Goal: Transaction & Acquisition: Purchase product/service

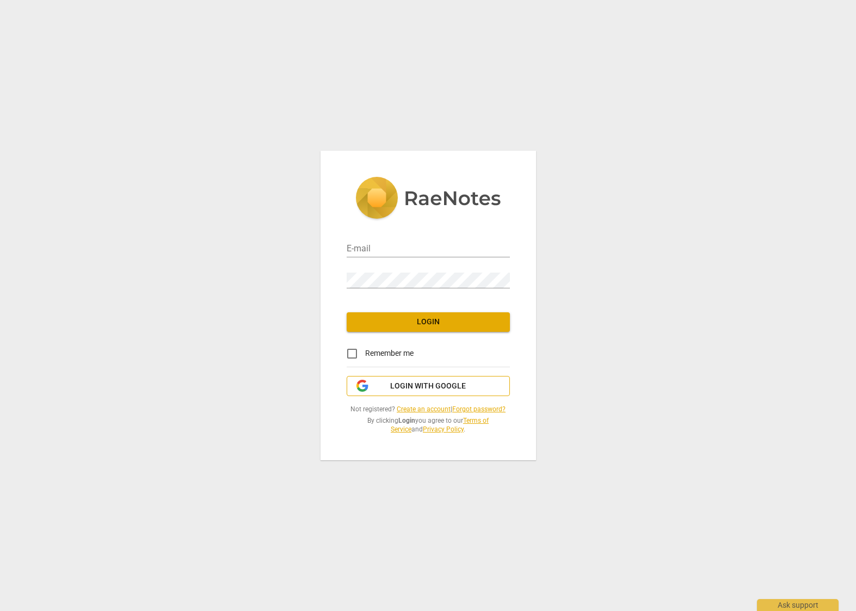
click at [410, 394] on button "Login with Google" at bounding box center [428, 386] width 163 height 21
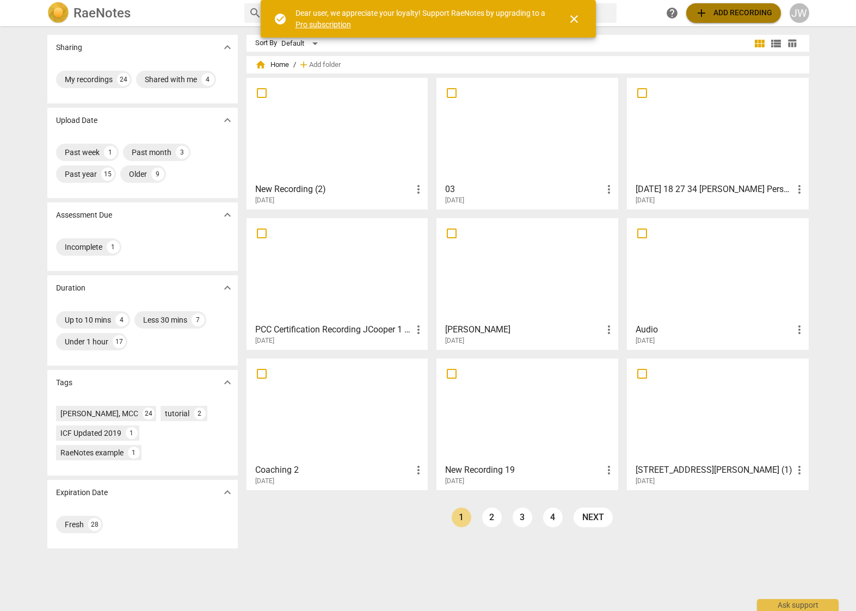
click at [740, 15] on span "add Add recording" at bounding box center [733, 13] width 77 height 13
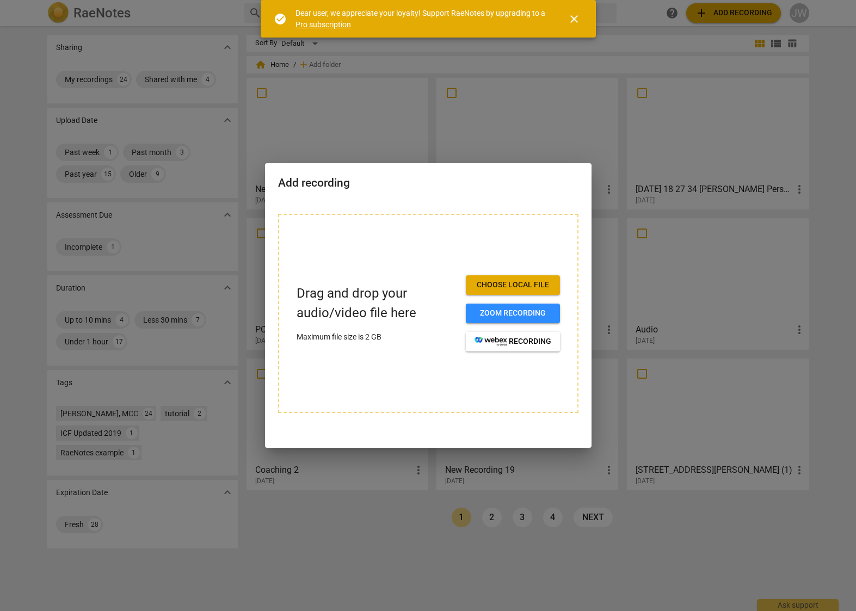
click at [489, 288] on span "Choose local file" at bounding box center [513, 285] width 77 height 11
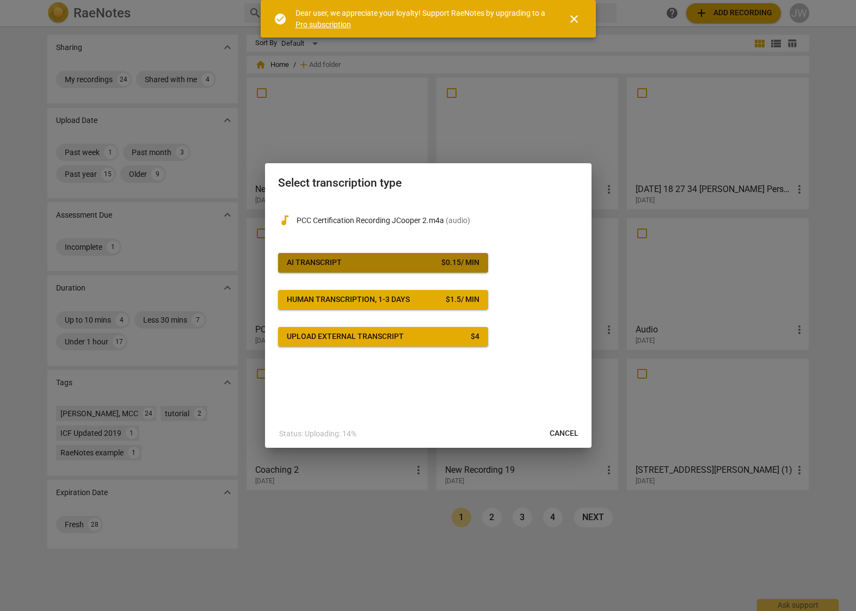
click at [359, 257] on span "AI Transcript $ 0.15 / min" at bounding box center [383, 262] width 193 height 11
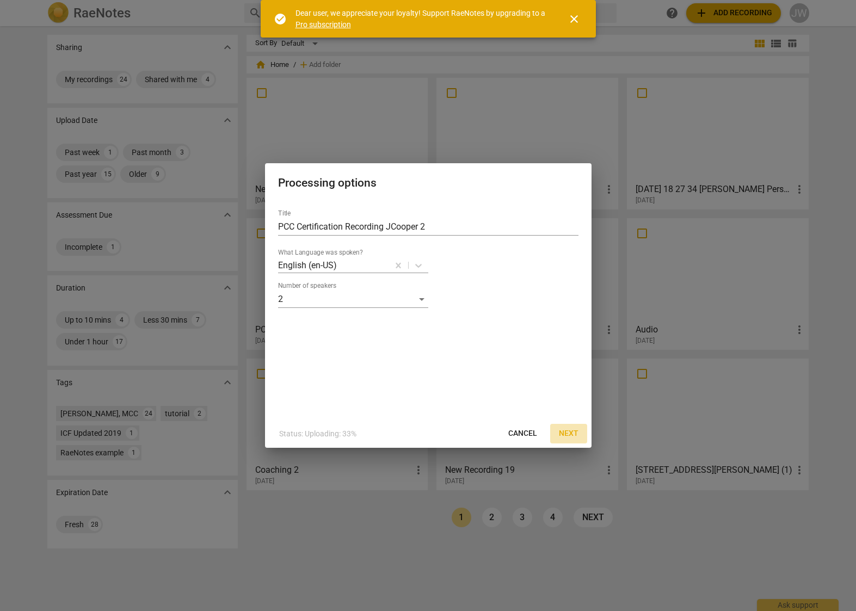
click at [562, 432] on span "Next" at bounding box center [569, 433] width 20 height 11
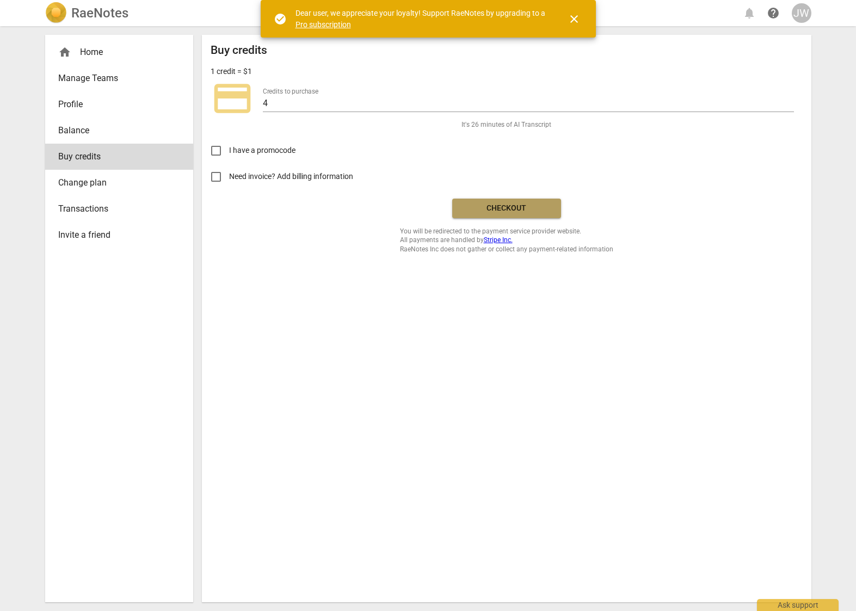
click at [495, 203] on span "Checkout" at bounding box center [506, 208] width 91 height 11
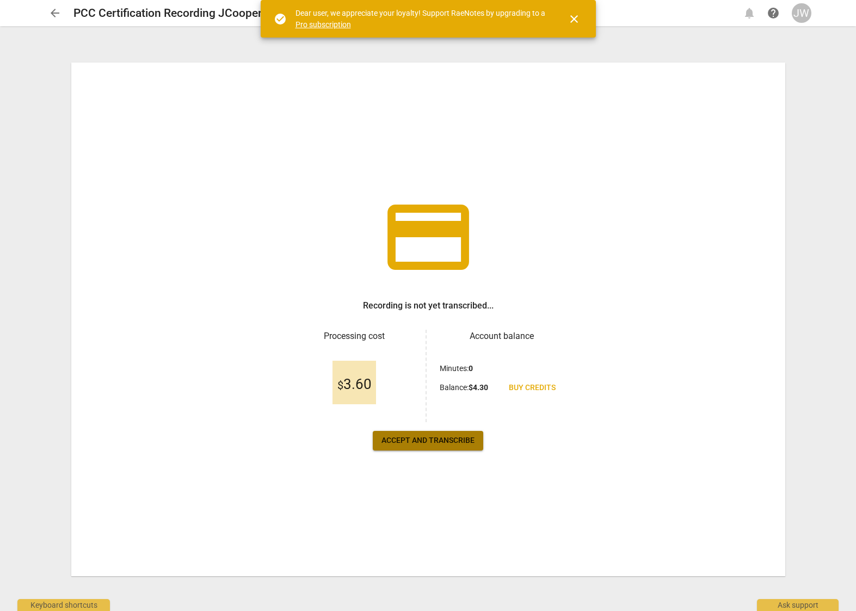
click at [422, 441] on span "Accept and transcribe" at bounding box center [428, 440] width 93 height 11
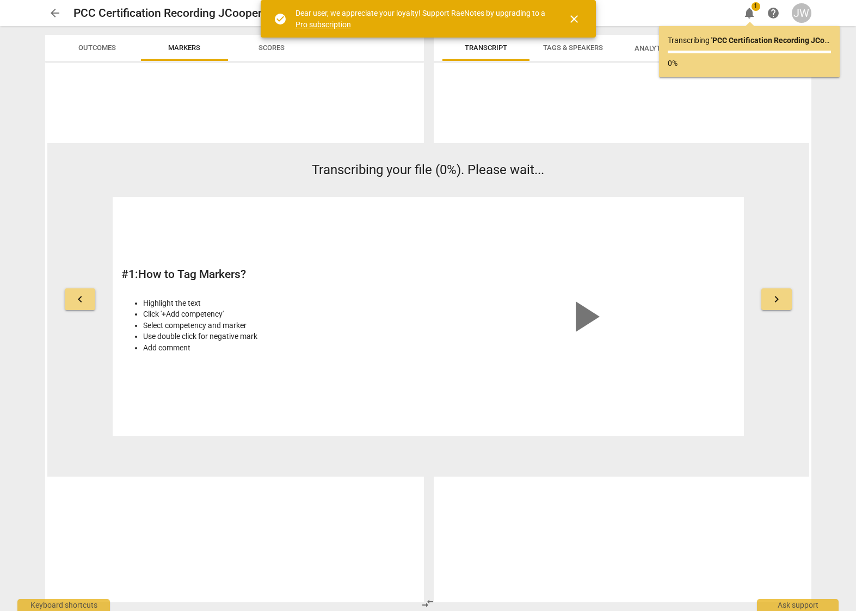
click at [574, 17] on span "close" at bounding box center [574, 19] width 13 height 13
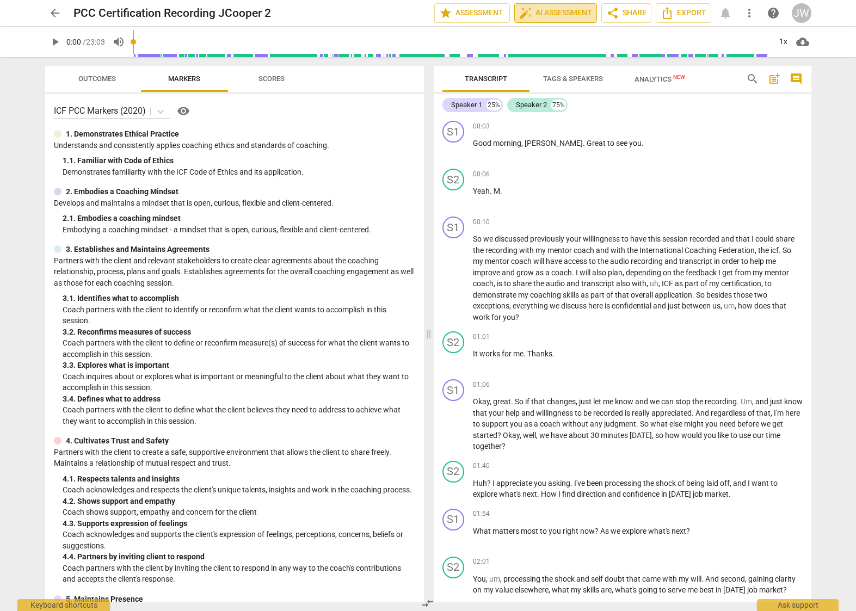
click at [557, 15] on span "auto_fix_high AI Assessment" at bounding box center [555, 13] width 73 height 13
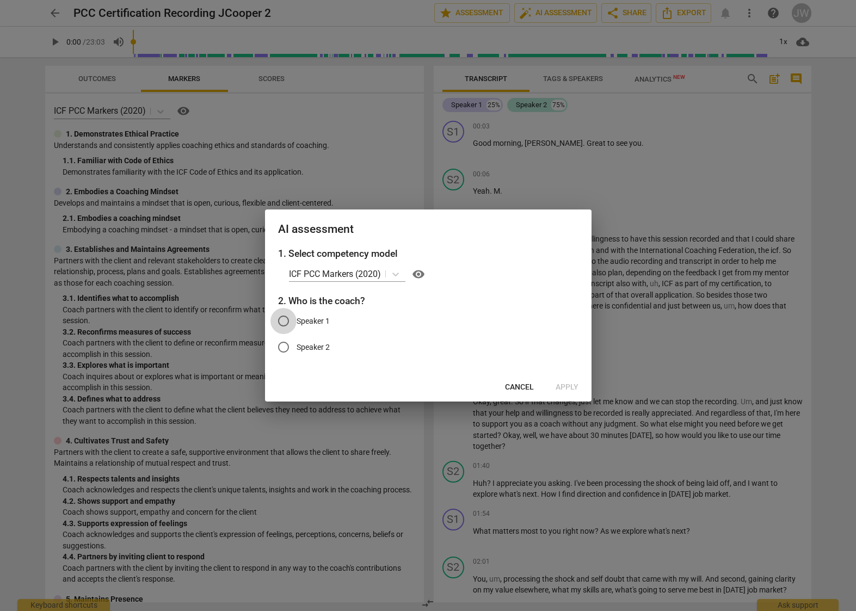
click at [286, 320] on input "Speaker 1" at bounding box center [284, 321] width 26 height 26
radio input "true"
click at [564, 386] on span "Apply" at bounding box center [567, 387] width 23 height 11
